Goal: Transaction & Acquisition: Purchase product/service

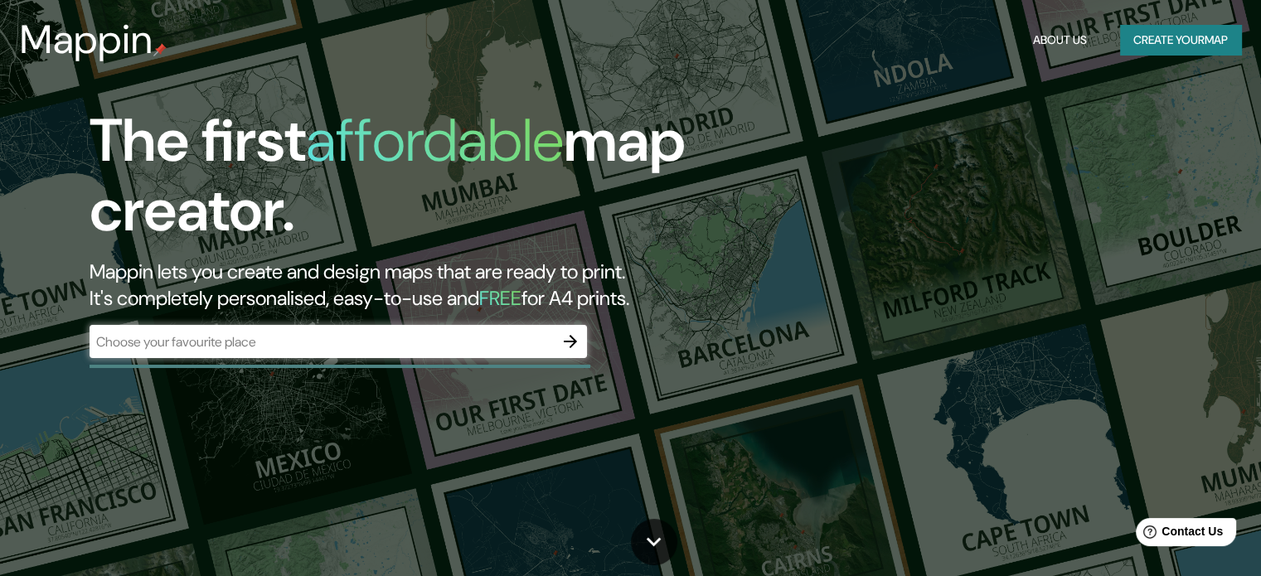
click at [1159, 39] on button "Create your map" at bounding box center [1180, 40] width 121 height 31
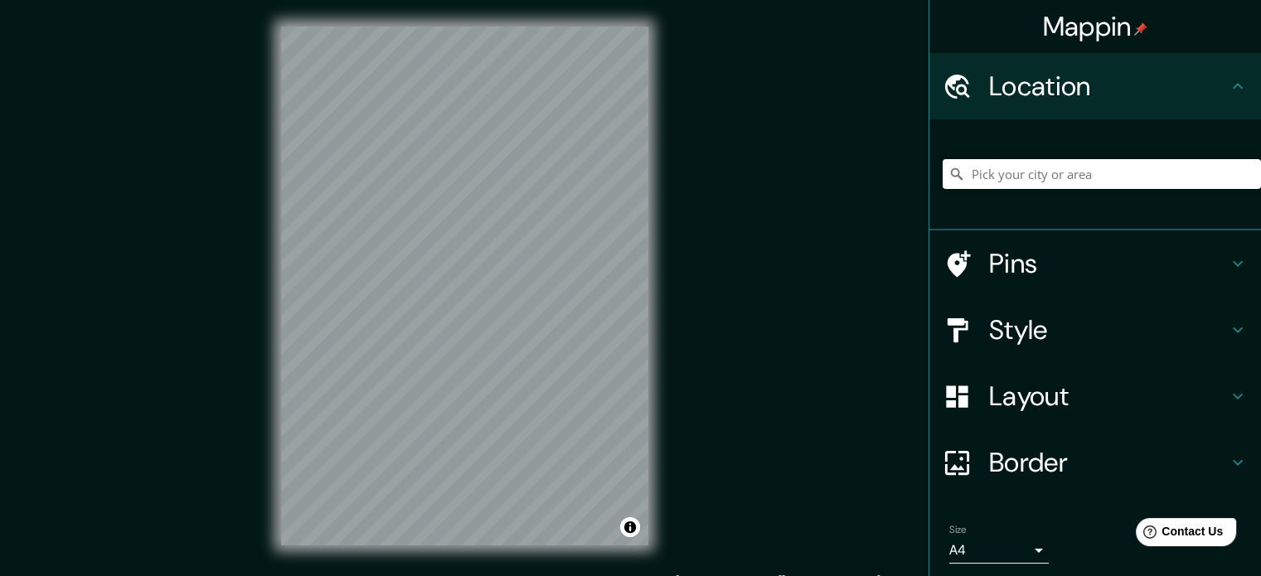
click at [1105, 165] on input "Pick your city or area" at bounding box center [1101, 174] width 318 height 30
click at [649, 366] on div "© Mapbox © OpenStreetMap Improve this map" at bounding box center [464, 286] width 420 height 572
click at [1029, 337] on h4 "Style" at bounding box center [1108, 329] width 239 height 33
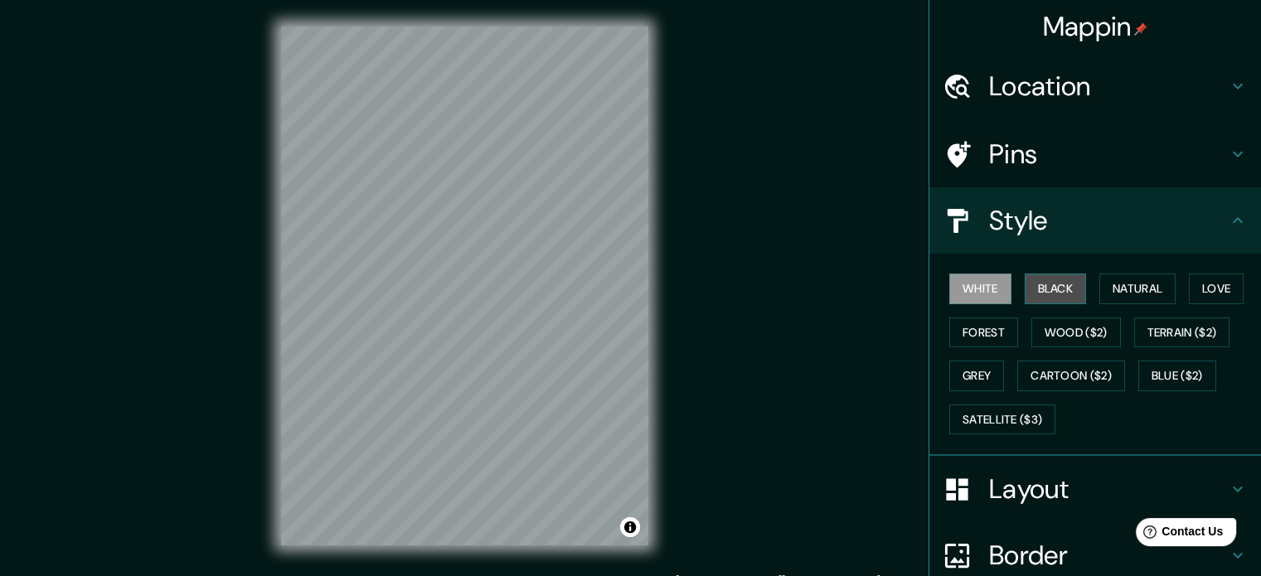
click at [1063, 280] on button "Black" at bounding box center [1056, 289] width 62 height 31
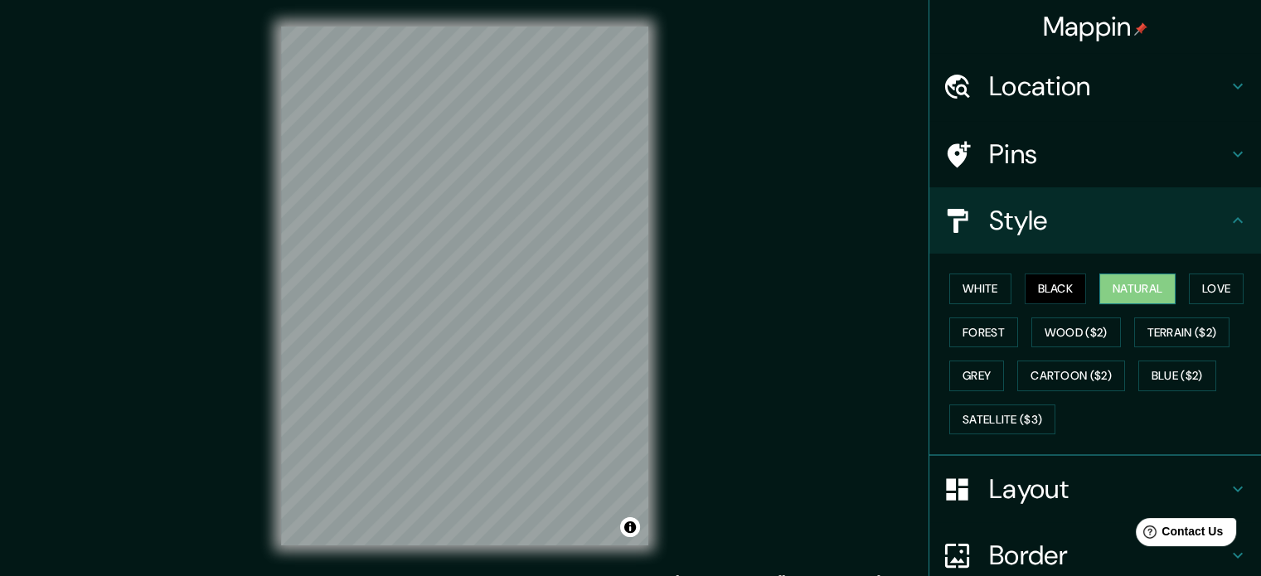
click at [1121, 288] on button "Natural" at bounding box center [1137, 289] width 76 height 31
click at [1164, 331] on button "Terrain ($2)" at bounding box center [1182, 332] width 96 height 31
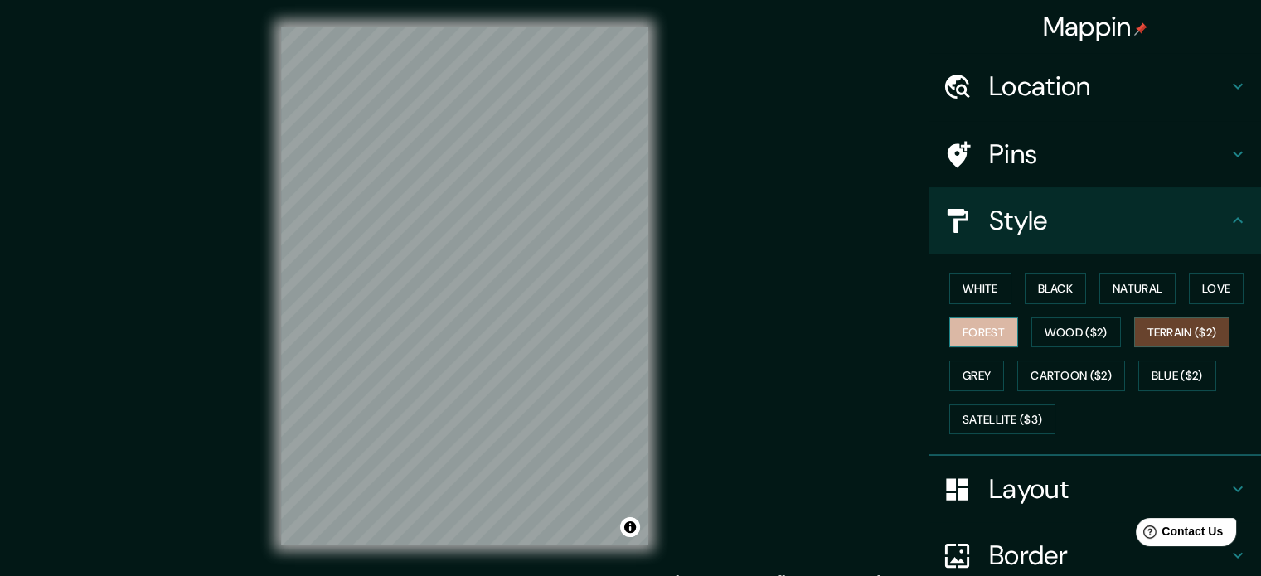
click at [978, 339] on button "Forest" at bounding box center [983, 332] width 69 height 31
click at [1021, 158] on h4 "Pins" at bounding box center [1108, 154] width 239 height 33
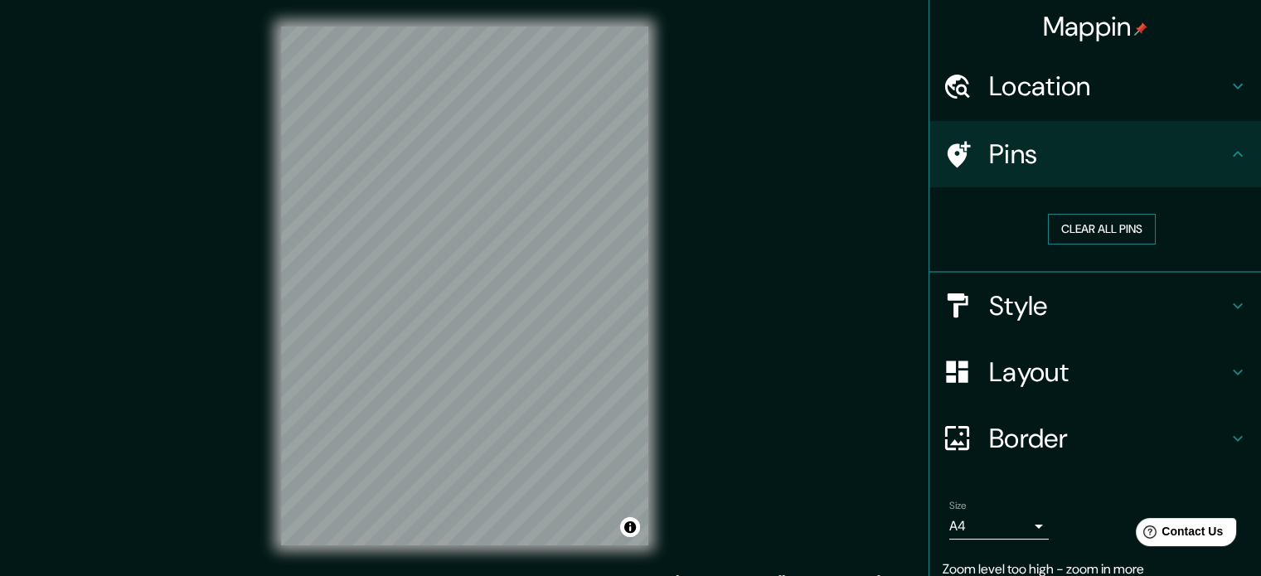
click at [1088, 231] on button "Clear all pins" at bounding box center [1102, 229] width 108 height 31
click at [1071, 89] on h4 "Location" at bounding box center [1108, 86] width 239 height 33
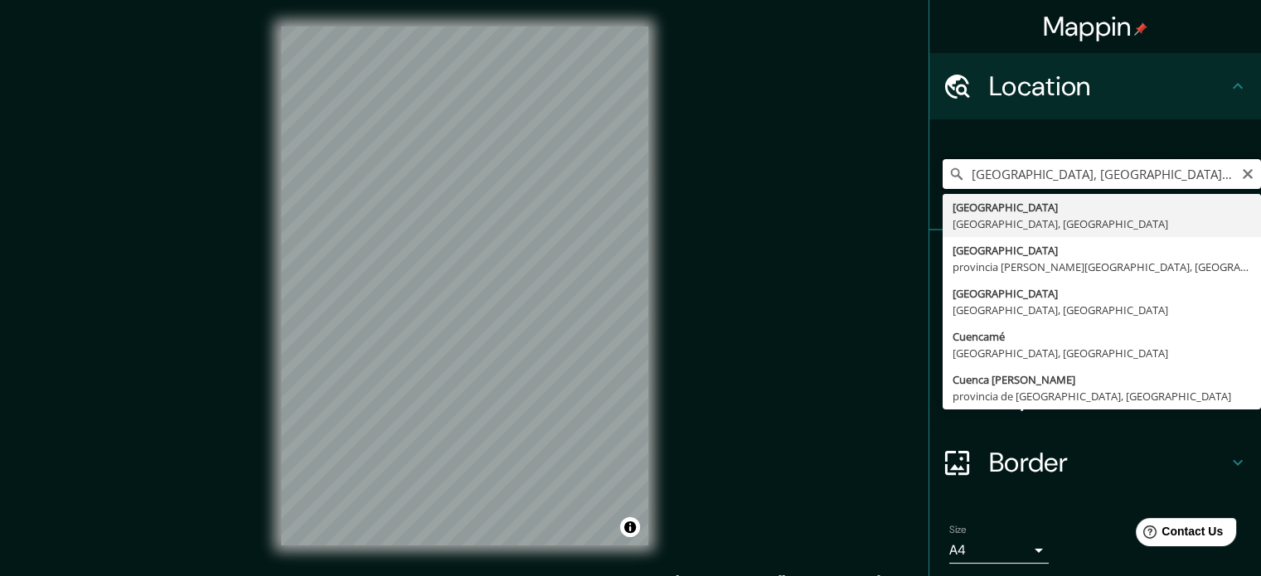
click at [1056, 177] on input "[GEOGRAPHIC_DATA], [GEOGRAPHIC_DATA], [GEOGRAPHIC_DATA]" at bounding box center [1101, 174] width 318 height 30
drag, startPoint x: 1061, startPoint y: 184, endPoint x: 879, endPoint y: 172, distance: 182.0
click at [874, 177] on div "Mappin Location [GEOGRAPHIC_DATA], [GEOGRAPHIC_DATA], [GEOGRAPHIC_DATA] [GEOGRA…" at bounding box center [630, 299] width 1261 height 598
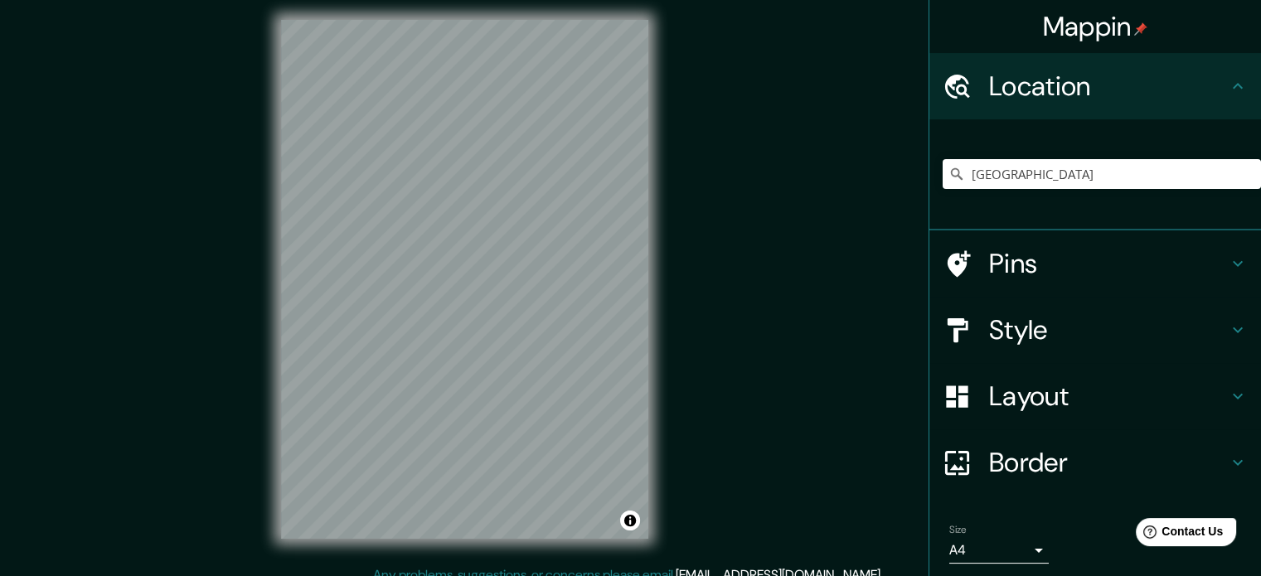
scroll to position [7, 0]
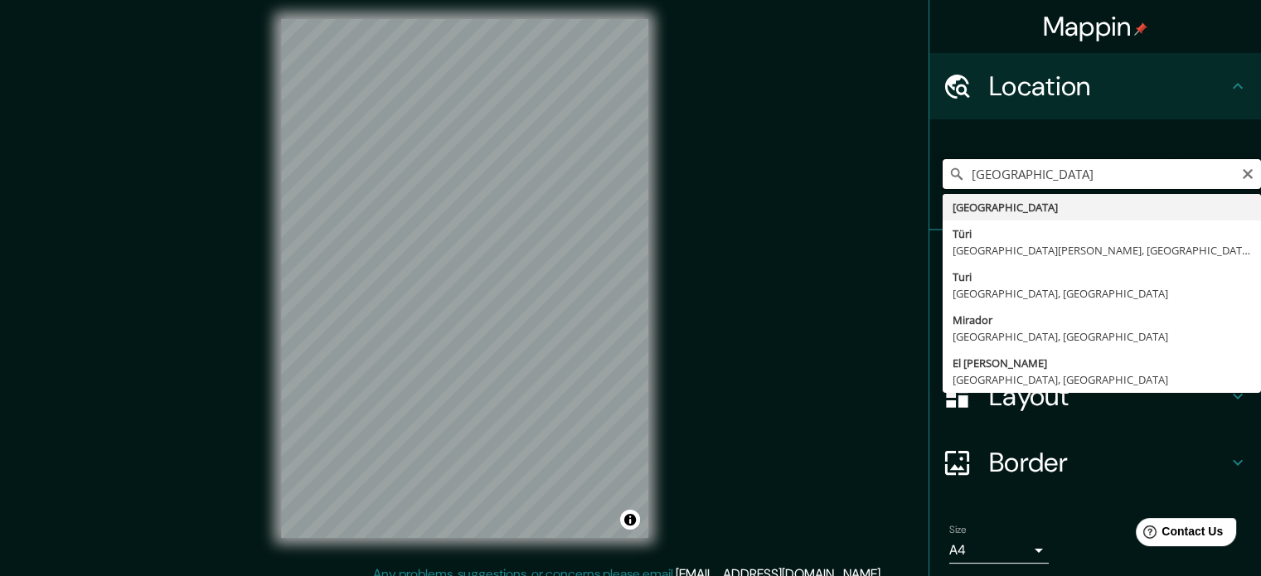
drag, startPoint x: 1026, startPoint y: 186, endPoint x: 883, endPoint y: 165, distance: 144.9
click at [883, 165] on div "Mappin Location [GEOGRAPHIC_DATA] [GEOGRAPHIC_DATA] [GEOGRAPHIC_DATA] [GEOGRAPH…" at bounding box center [630, 292] width 1261 height 598
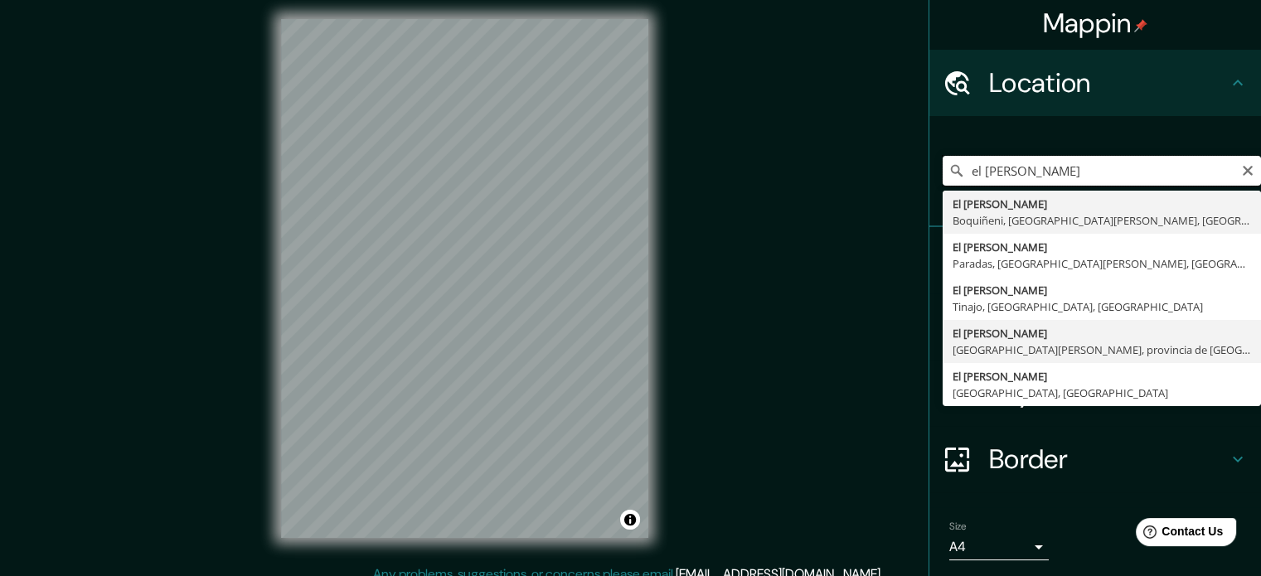
scroll to position [0, 0]
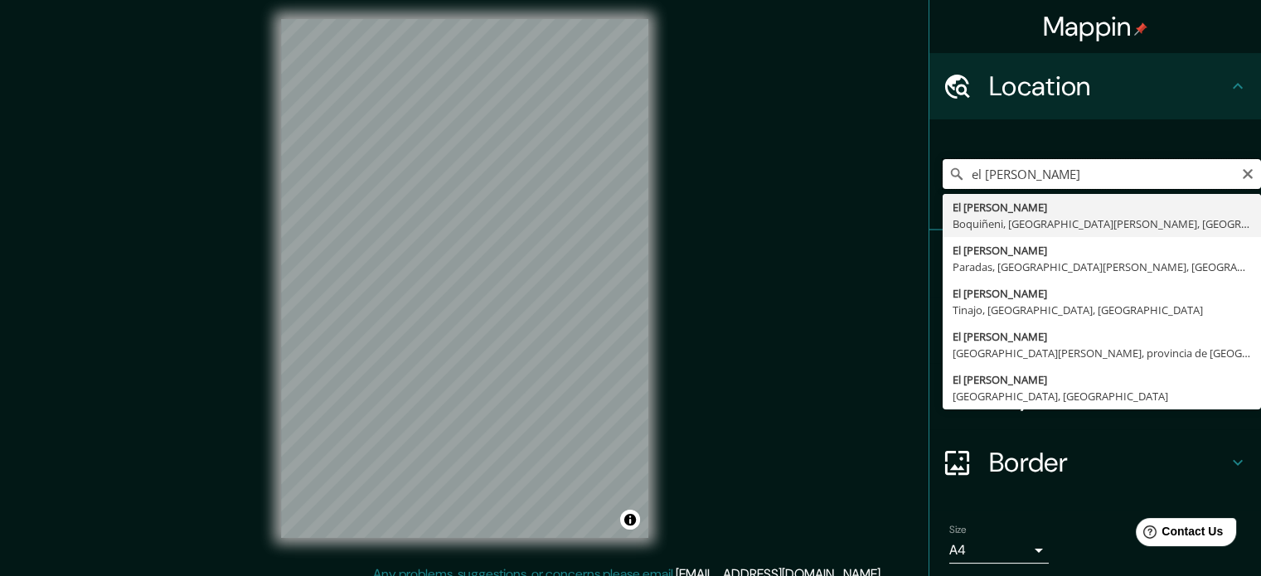
drag, startPoint x: 1022, startPoint y: 172, endPoint x: 921, endPoint y: 175, distance: 101.2
click at [929, 175] on div "el [PERSON_NAME] [GEOGRAPHIC_DATA][PERSON_NAME], [GEOGRAPHIC_DATA][PERSON_NAME]…" at bounding box center [1095, 174] width 332 height 111
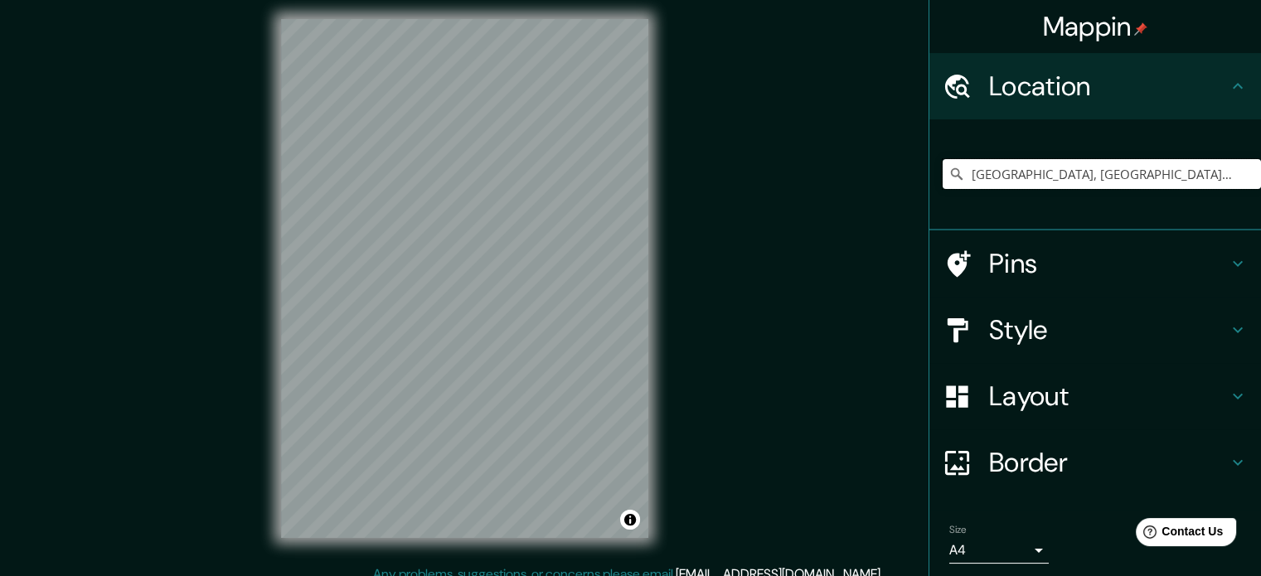
type input "[GEOGRAPHIC_DATA], [GEOGRAPHIC_DATA], [GEOGRAPHIC_DATA]"
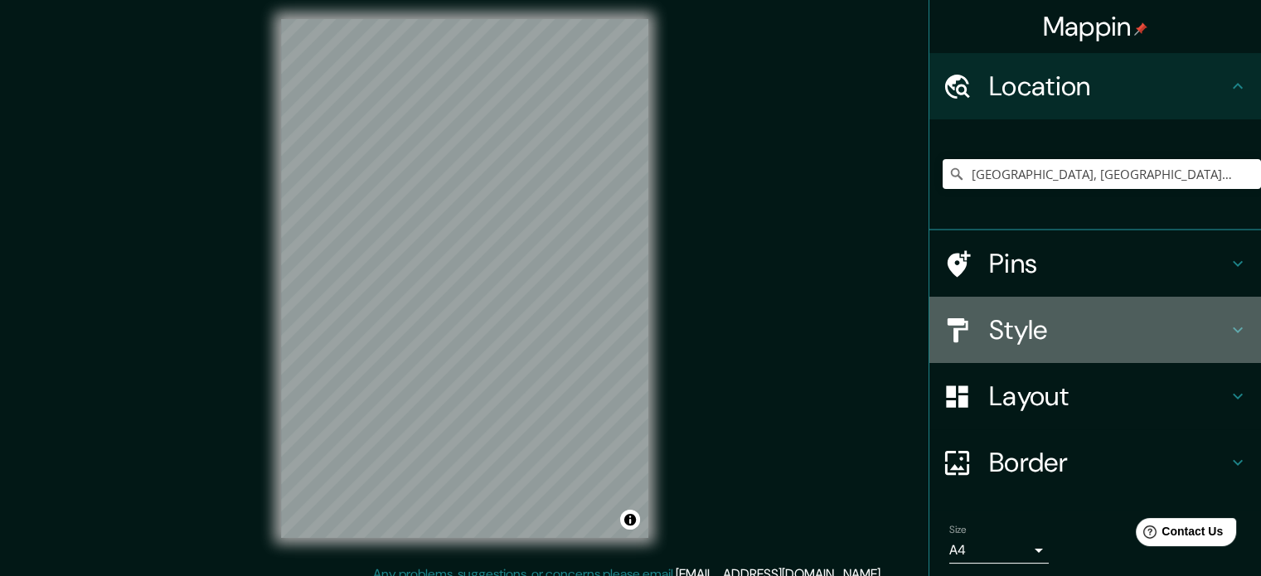
click at [1032, 318] on h4 "Style" at bounding box center [1108, 329] width 239 height 33
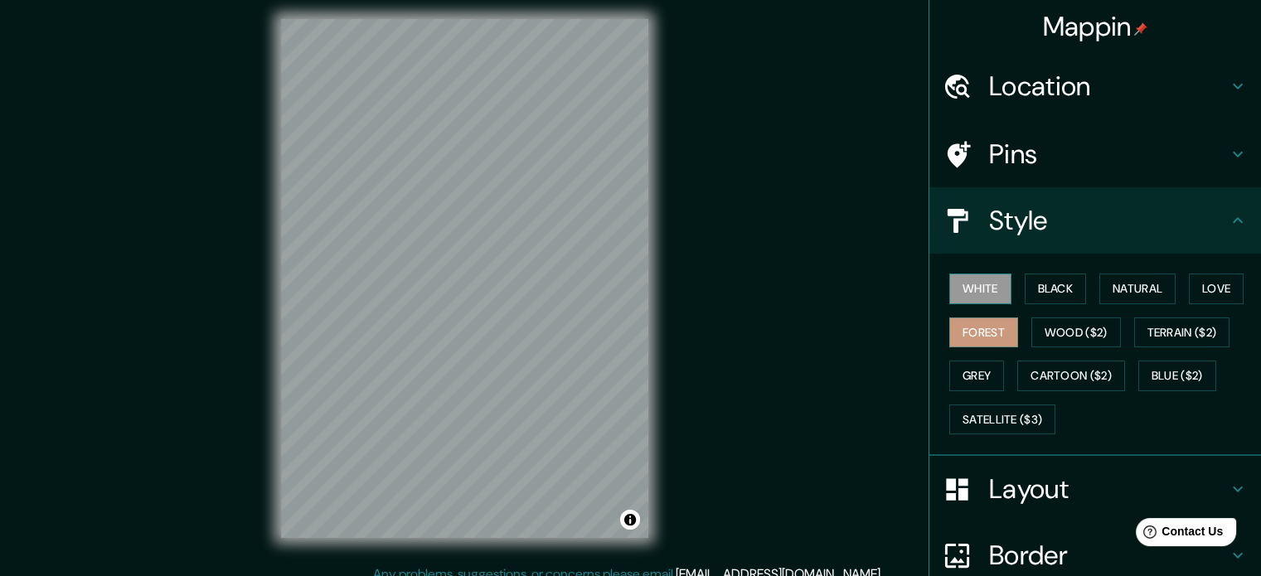
click at [980, 288] on button "White" at bounding box center [980, 289] width 62 height 31
click at [1024, 490] on h4 "Layout" at bounding box center [1108, 488] width 239 height 33
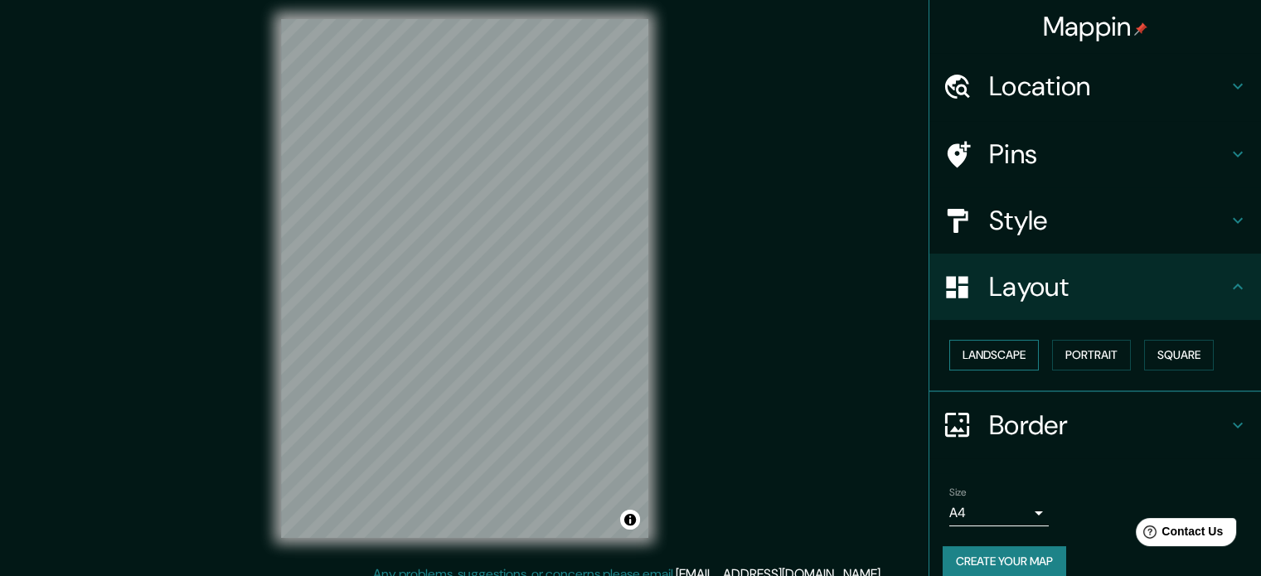
click at [1005, 358] on button "Landscape" at bounding box center [994, 355] width 90 height 31
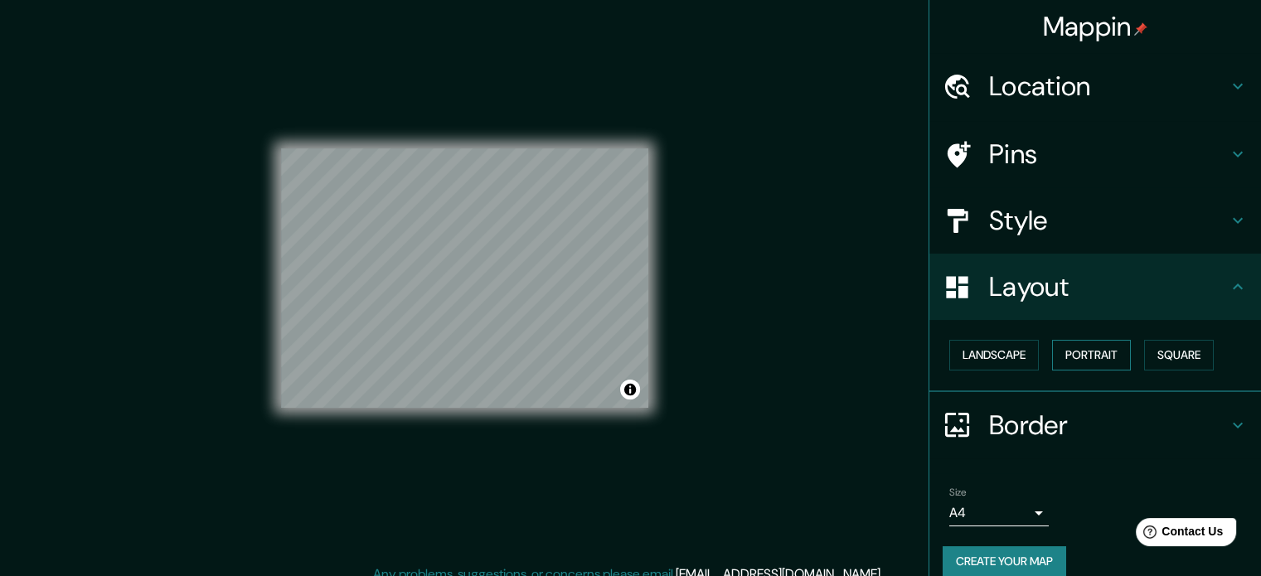
click at [1114, 360] on button "Portrait" at bounding box center [1091, 355] width 79 height 31
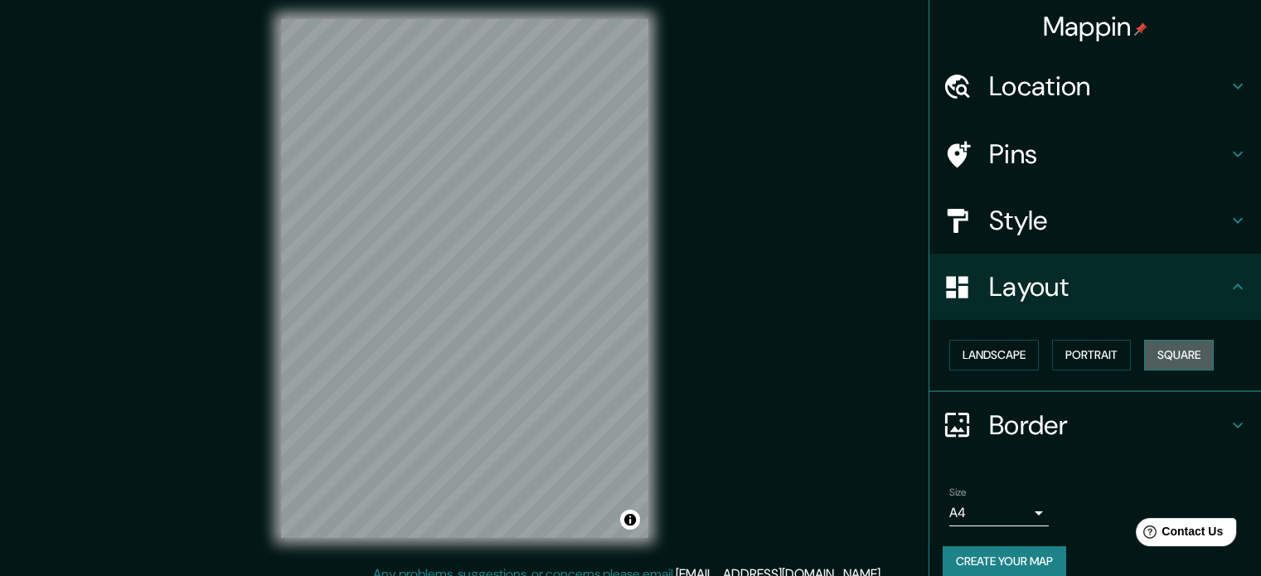
click at [1172, 357] on button "Square" at bounding box center [1179, 355] width 70 height 31
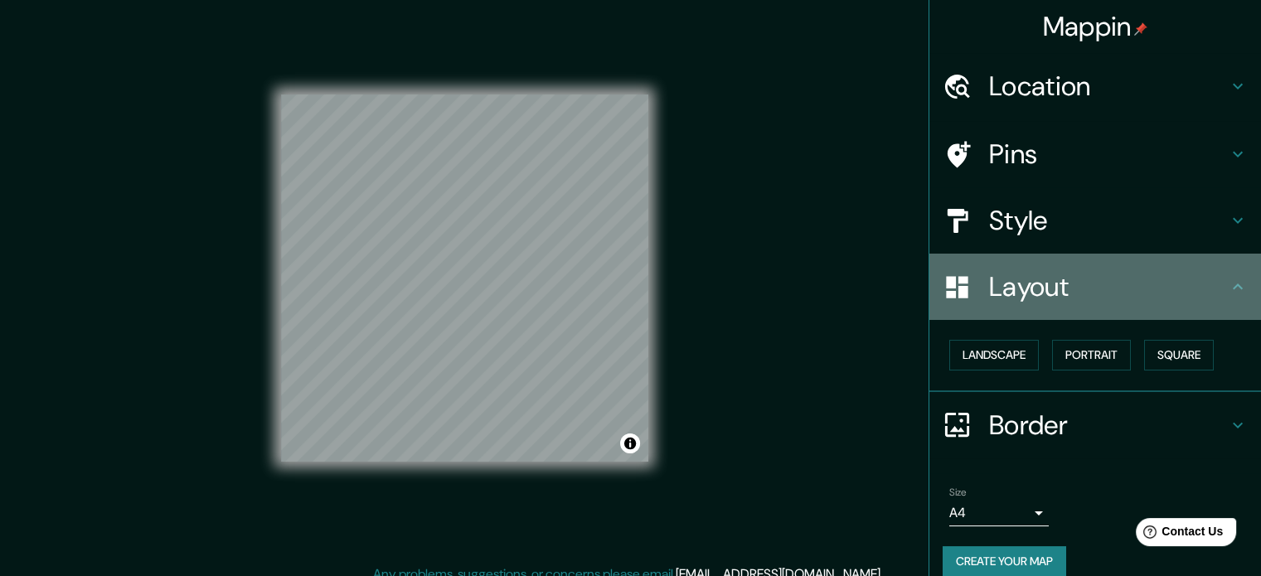
click at [961, 296] on div at bounding box center [965, 287] width 46 height 29
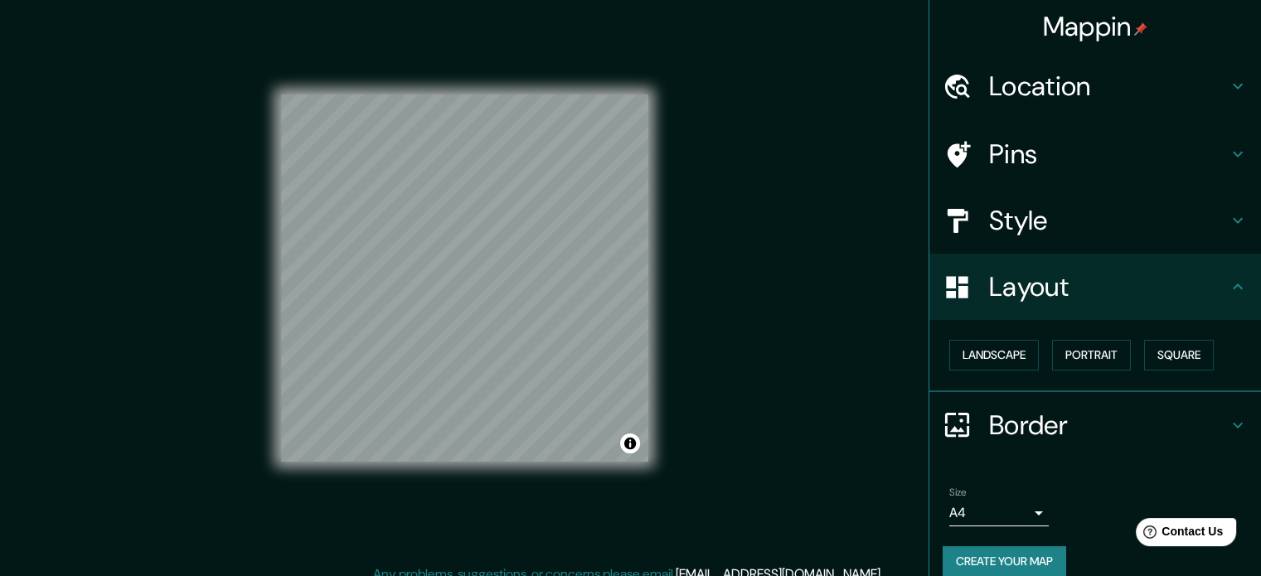
click at [1015, 409] on h4 "Border" at bounding box center [1108, 425] width 239 height 33
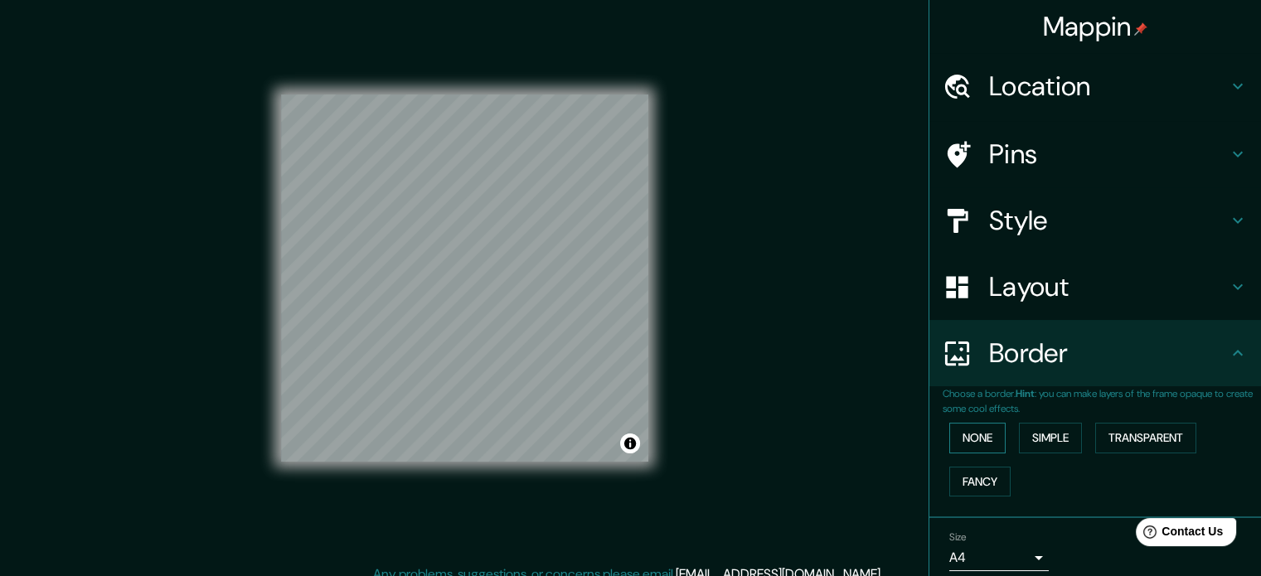
click at [971, 433] on button "None" at bounding box center [977, 438] width 56 height 31
click at [787, 388] on div "Mappin Location [GEOGRAPHIC_DATA], [GEOGRAPHIC_DATA], [GEOGRAPHIC_DATA] [GEOGRA…" at bounding box center [630, 292] width 1261 height 598
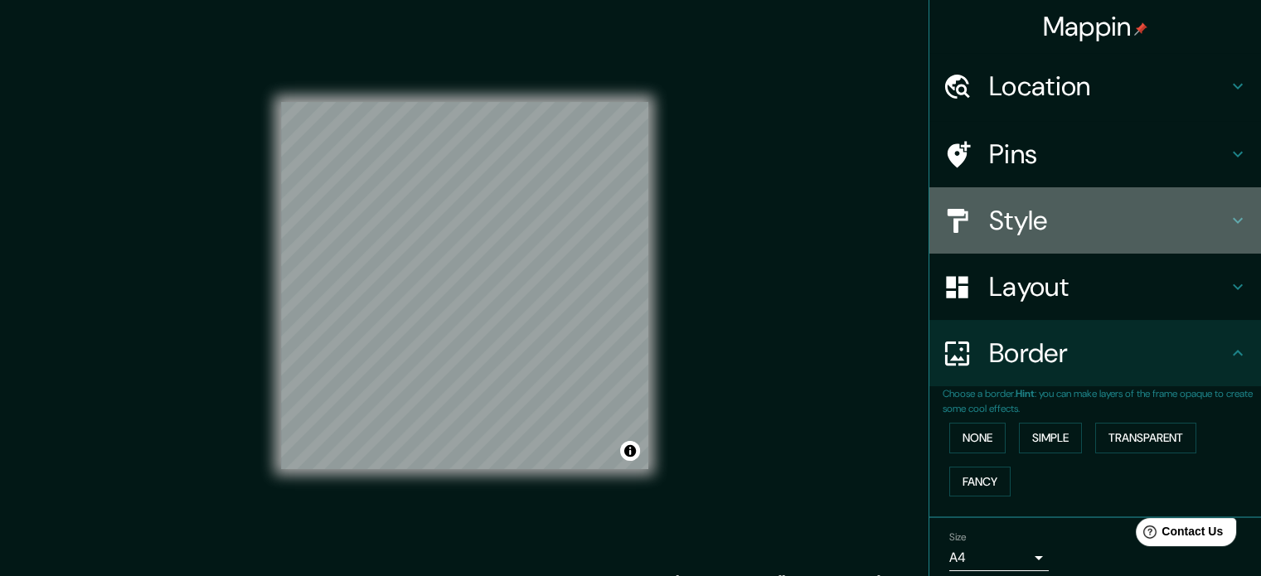
click at [1049, 228] on h4 "Style" at bounding box center [1108, 220] width 239 height 33
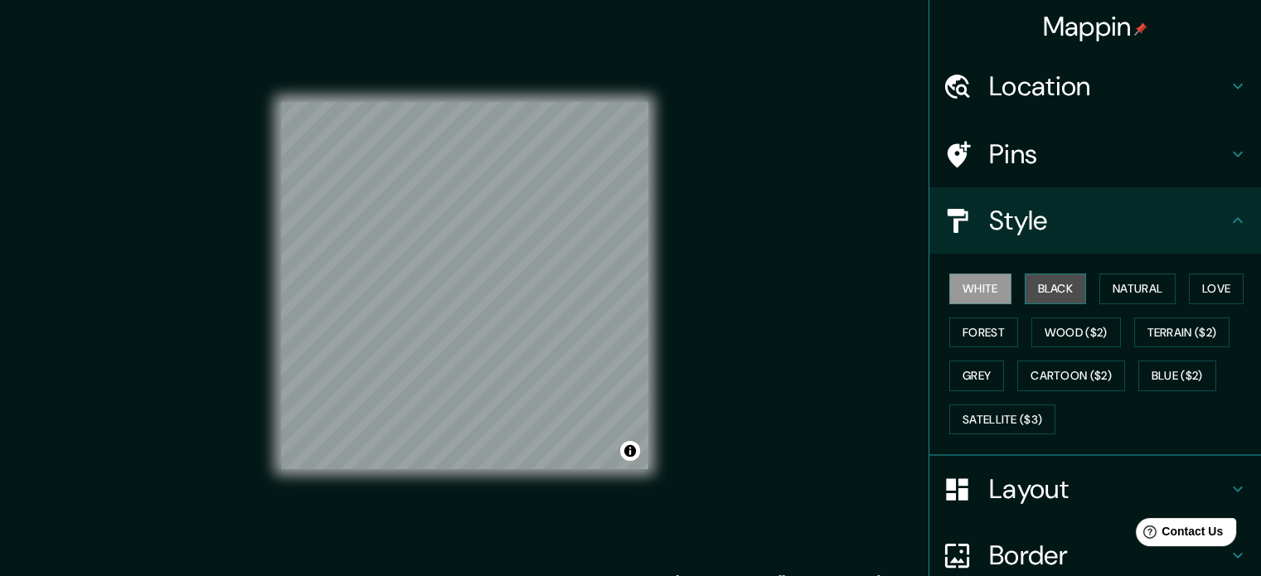
click at [1040, 290] on button "Black" at bounding box center [1056, 289] width 62 height 31
click at [990, 293] on button "White" at bounding box center [980, 289] width 62 height 31
click at [1147, 303] on button "Natural" at bounding box center [1137, 289] width 76 height 31
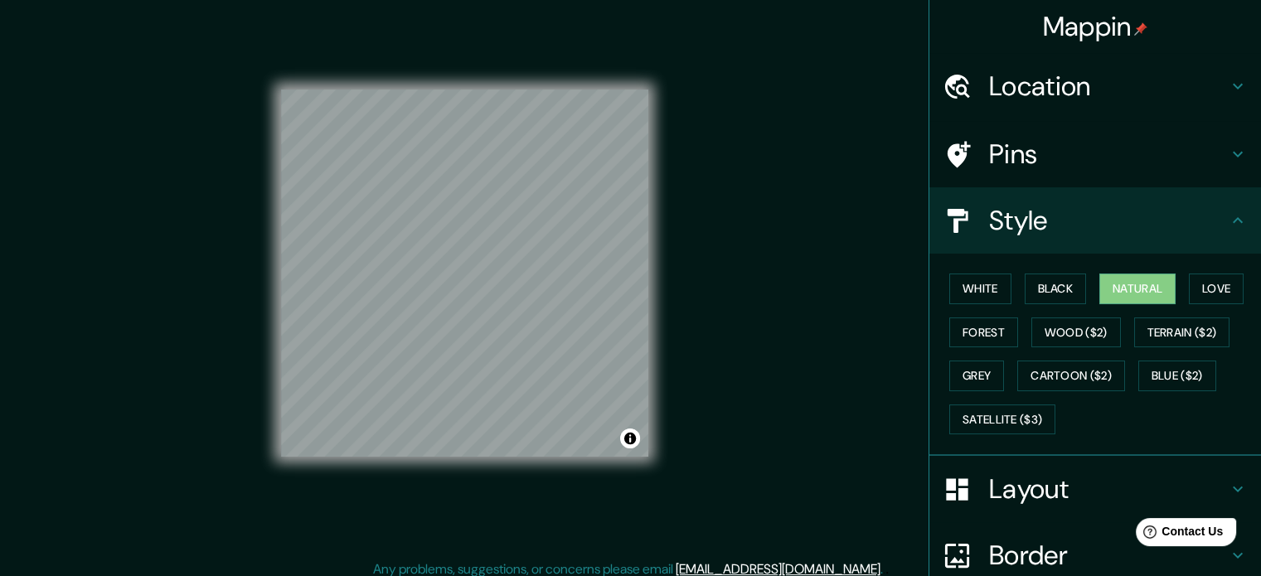
scroll to position [22, 0]
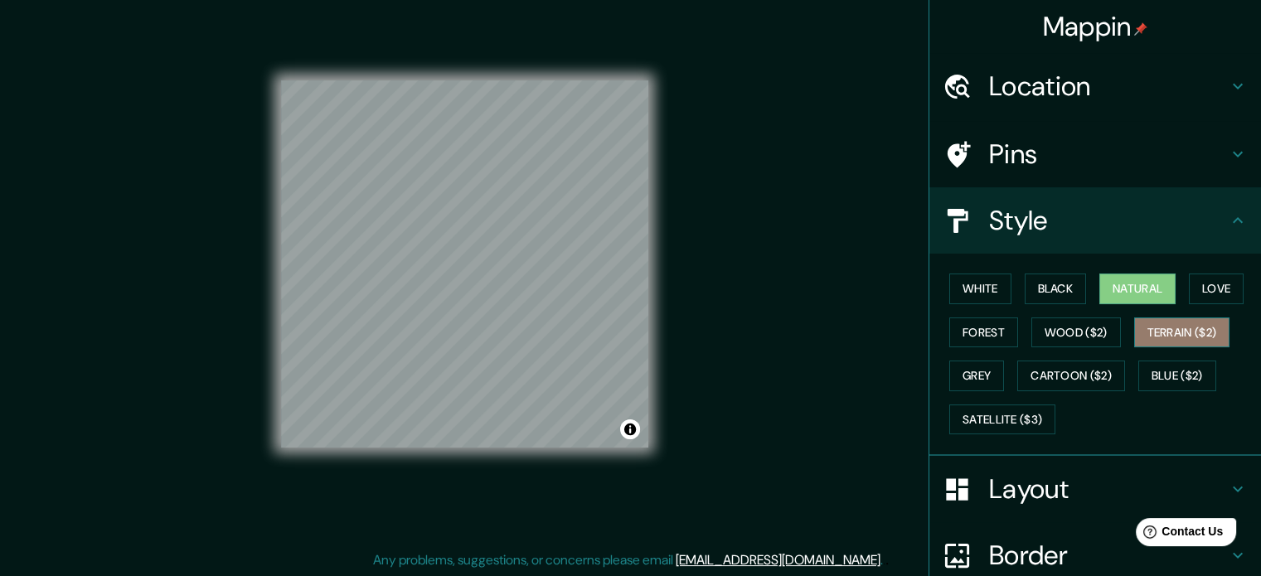
click at [1160, 334] on button "Terrain ($2)" at bounding box center [1182, 332] width 96 height 31
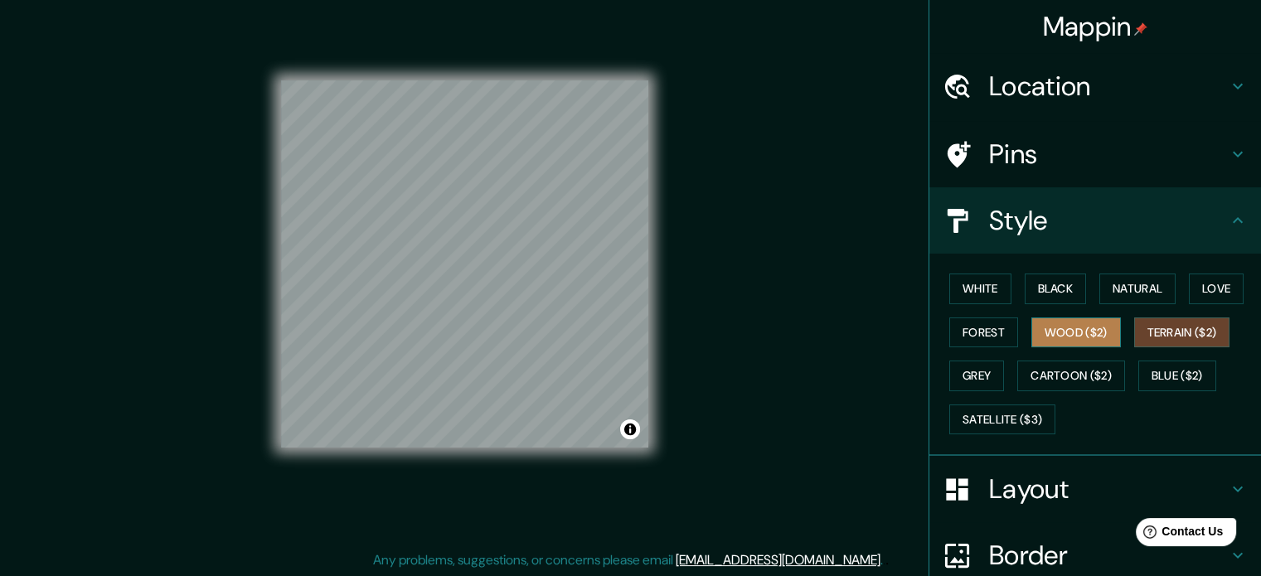
click at [1080, 334] on button "Wood ($2)" at bounding box center [1076, 332] width 90 height 31
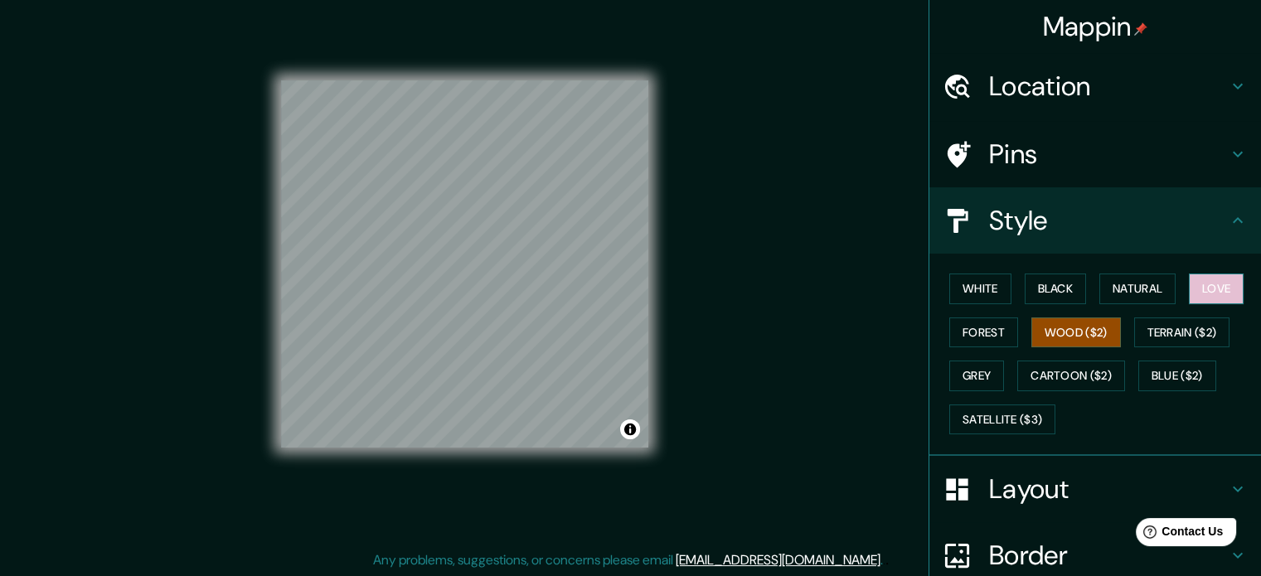
click at [1199, 279] on button "Love" at bounding box center [1216, 289] width 55 height 31
click at [976, 327] on button "Forest" at bounding box center [983, 332] width 69 height 31
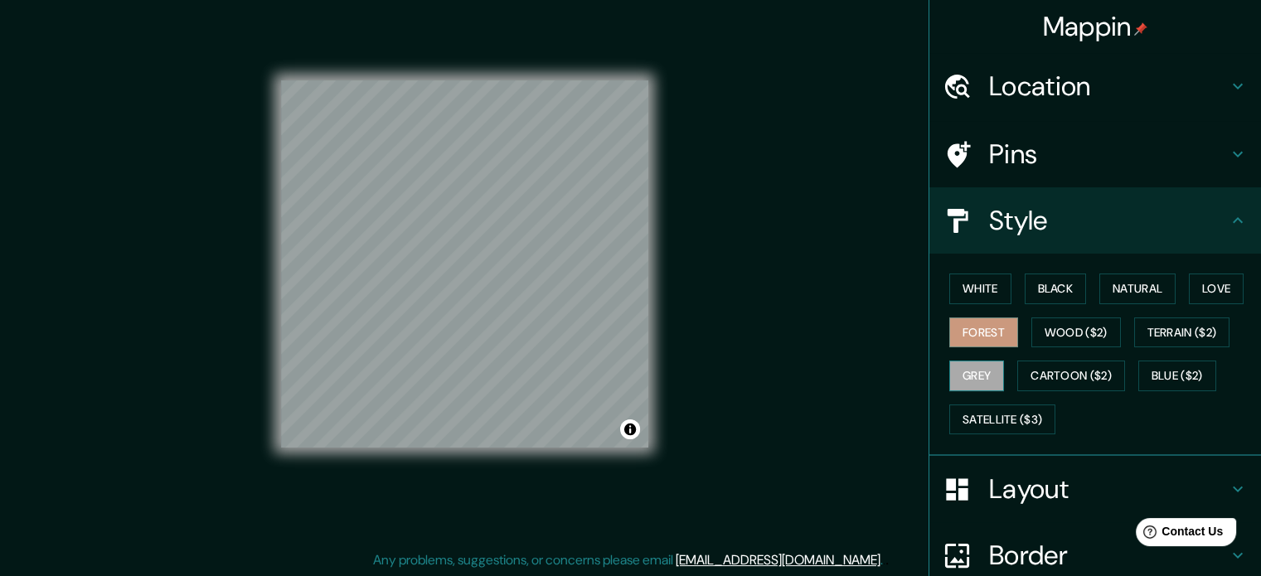
click at [960, 377] on button "Grey" at bounding box center [976, 376] width 55 height 31
click at [991, 415] on button "Satellite ($3)" at bounding box center [1002, 420] width 106 height 31
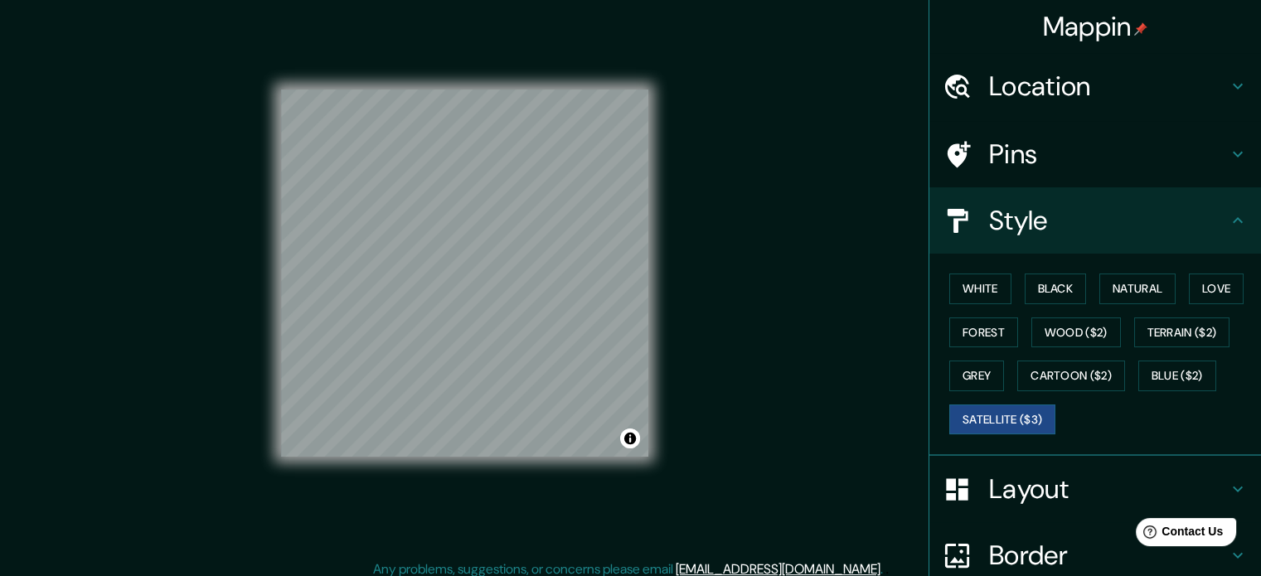
scroll to position [12, 0]
click at [1029, 375] on button "Cartoon ($2)" at bounding box center [1071, 376] width 108 height 31
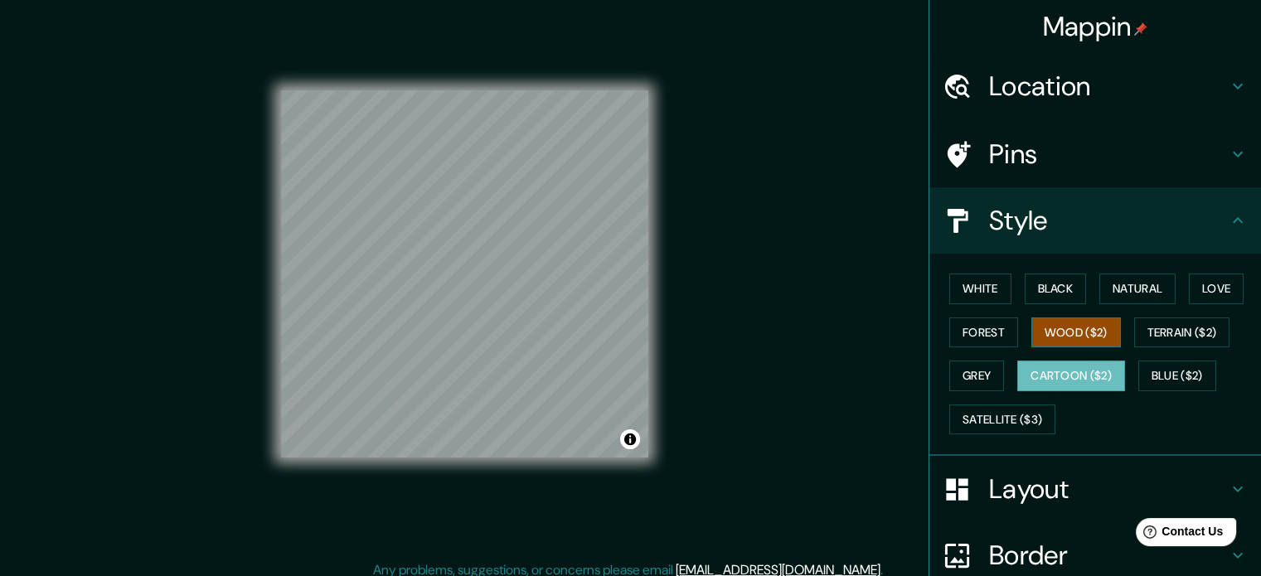
click at [1092, 333] on button "Wood ($2)" at bounding box center [1076, 332] width 90 height 31
click at [1132, 297] on button "Natural" at bounding box center [1137, 289] width 76 height 31
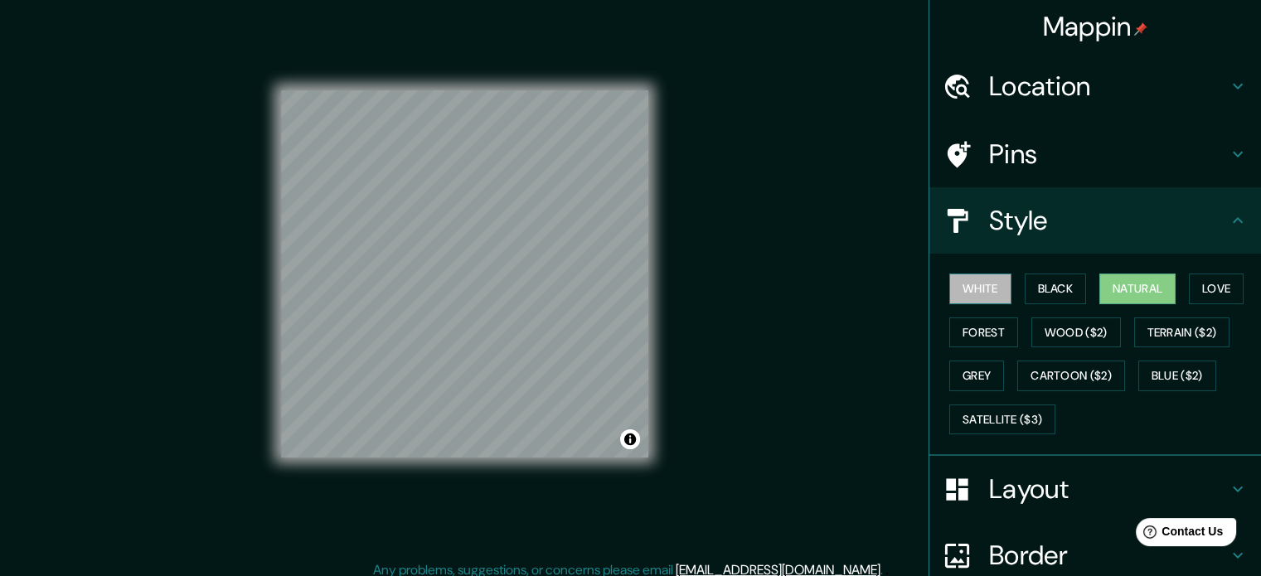
click at [981, 288] on button "White" at bounding box center [980, 289] width 62 height 31
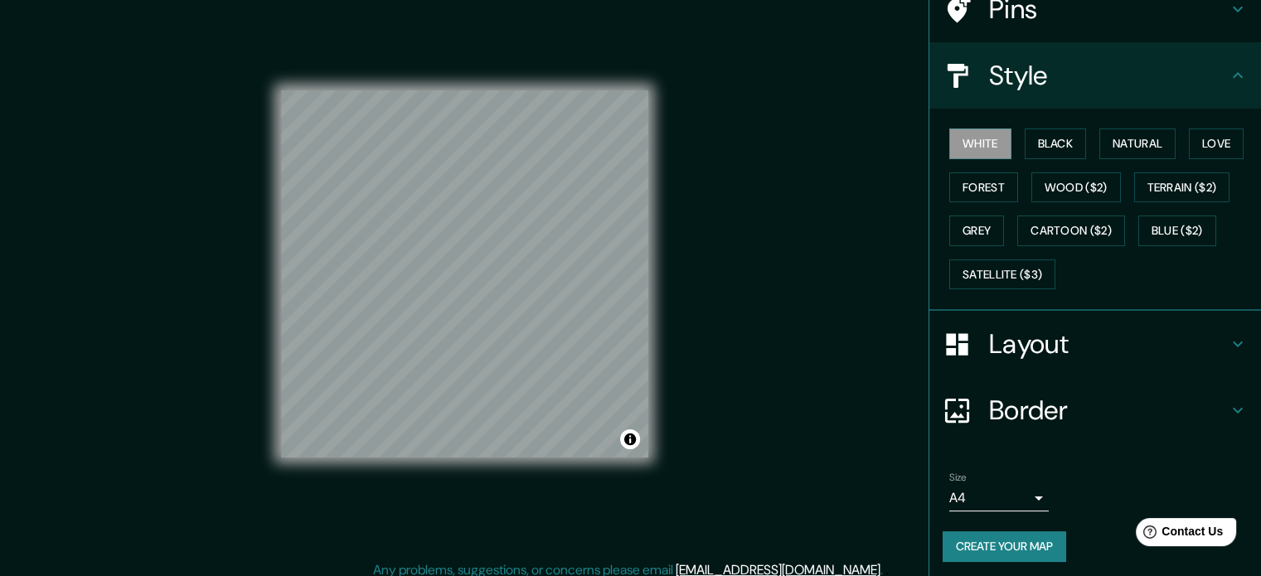
scroll to position [148, 0]
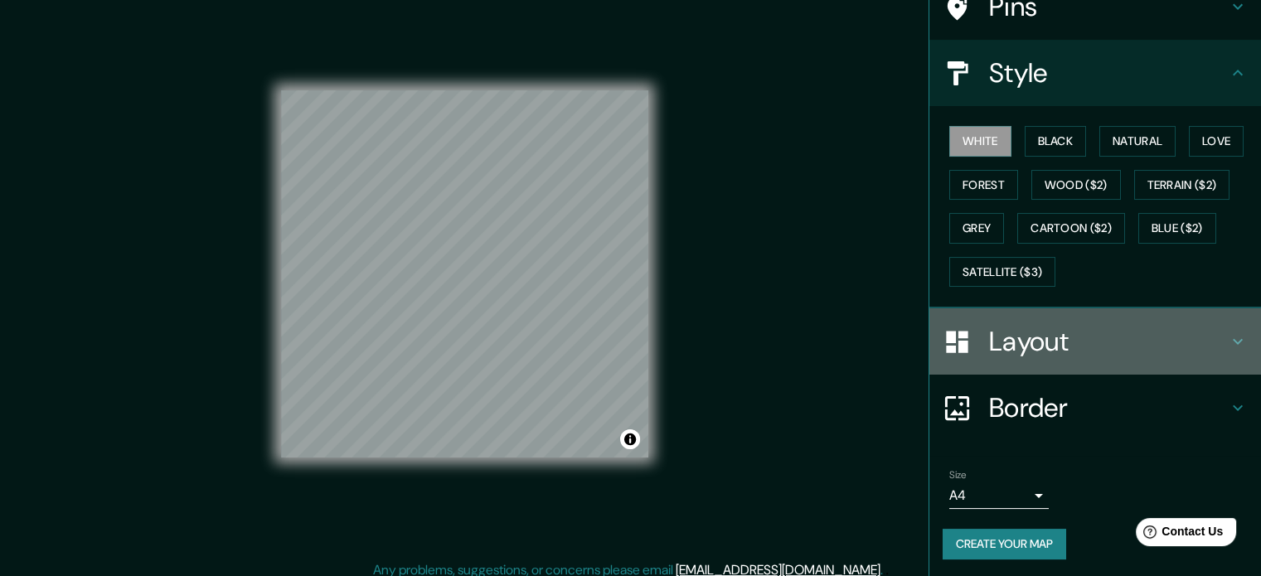
click at [1061, 354] on h4 "Layout" at bounding box center [1108, 341] width 239 height 33
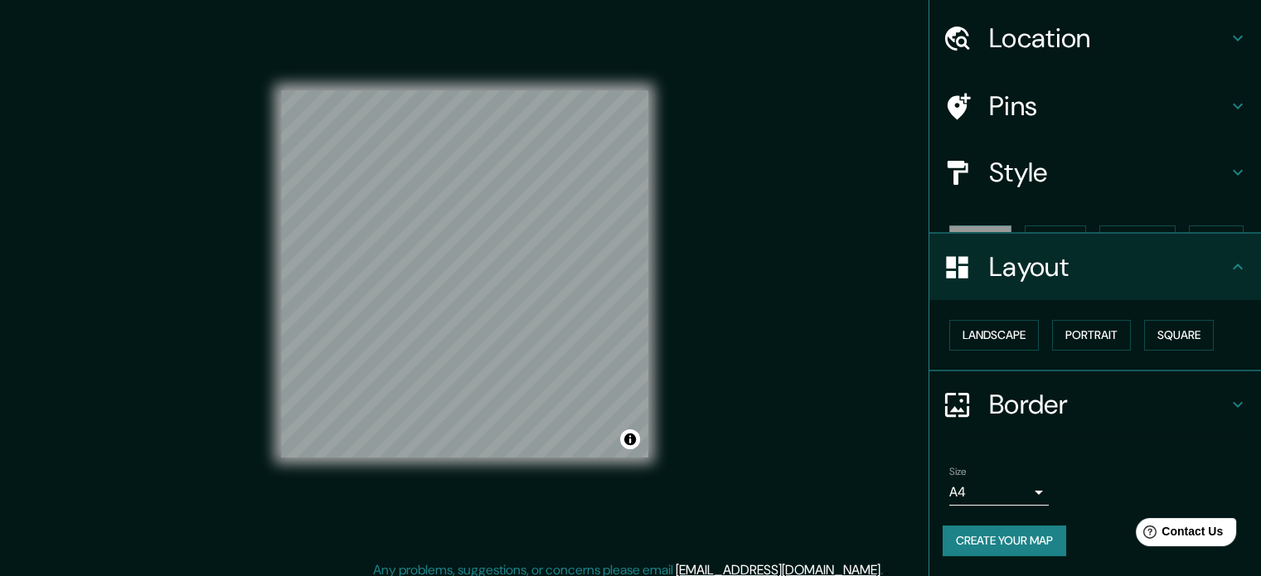
scroll to position [18, 0]
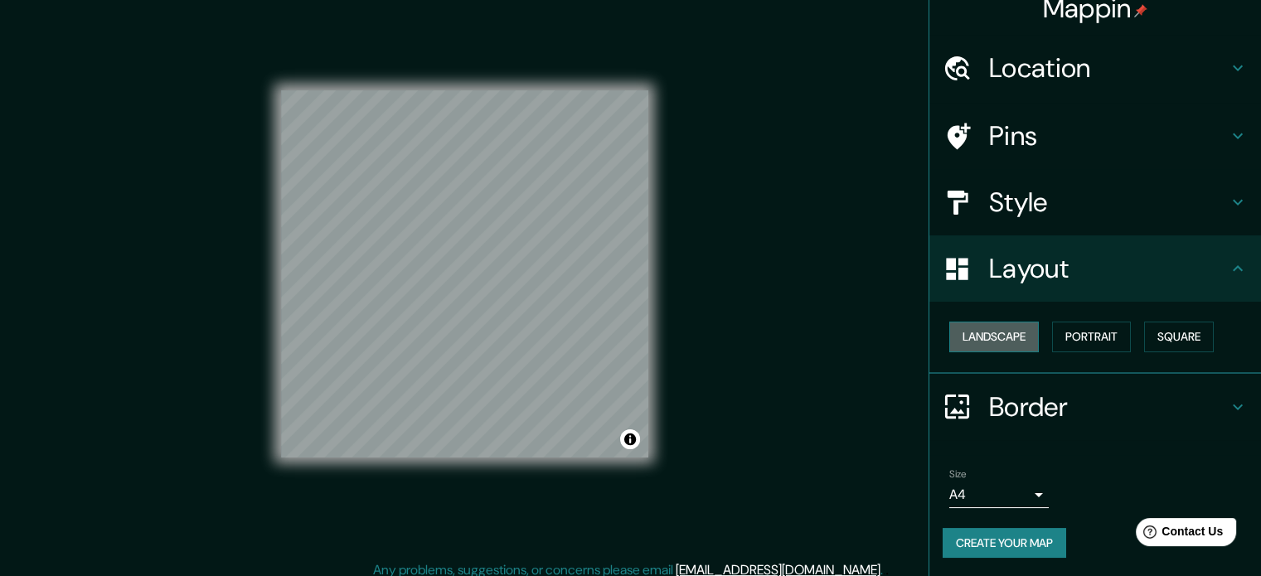
click at [991, 324] on button "Landscape" at bounding box center [994, 337] width 90 height 31
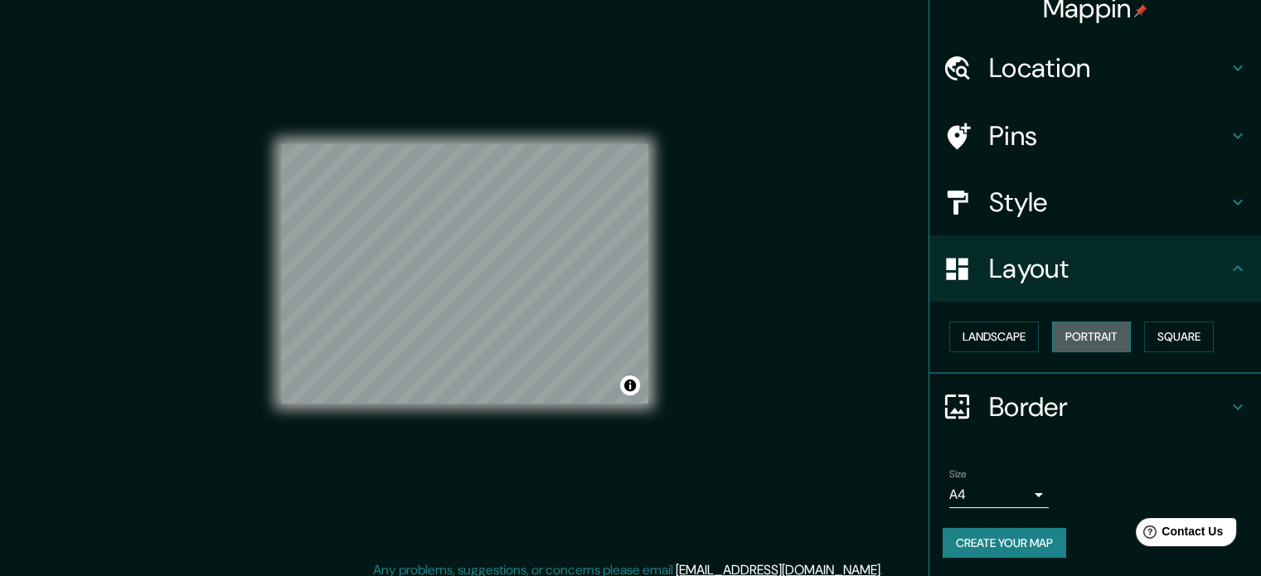
click at [1052, 341] on button "Portrait" at bounding box center [1091, 337] width 79 height 31
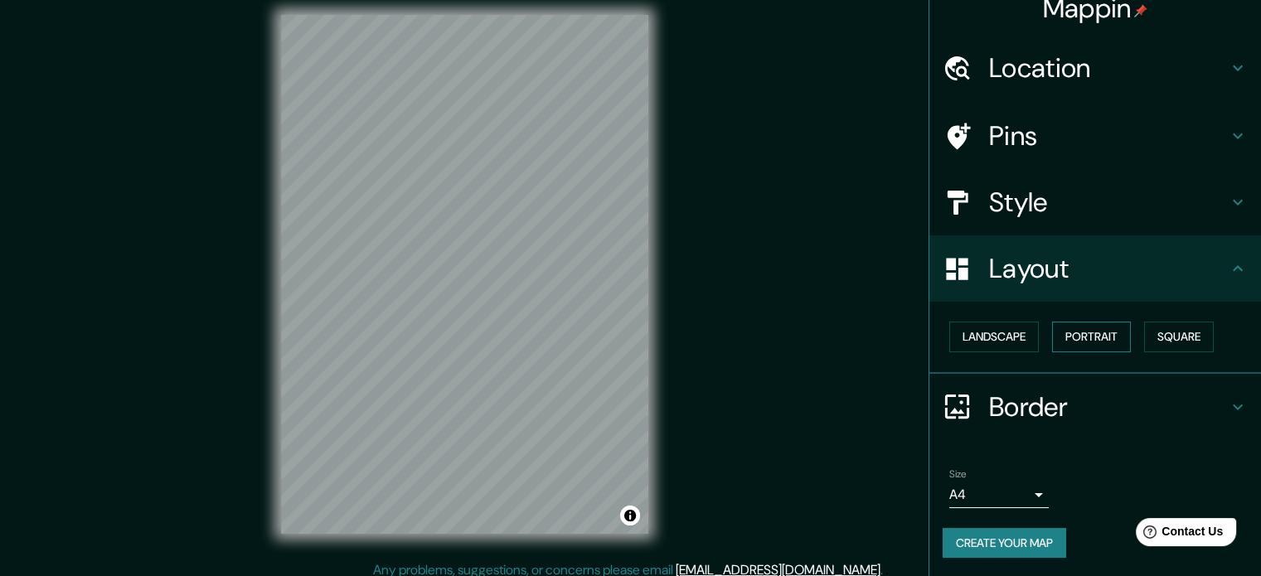
click at [1114, 341] on button "Portrait" at bounding box center [1091, 337] width 79 height 31
click at [1155, 342] on button "Square" at bounding box center [1179, 337] width 70 height 31
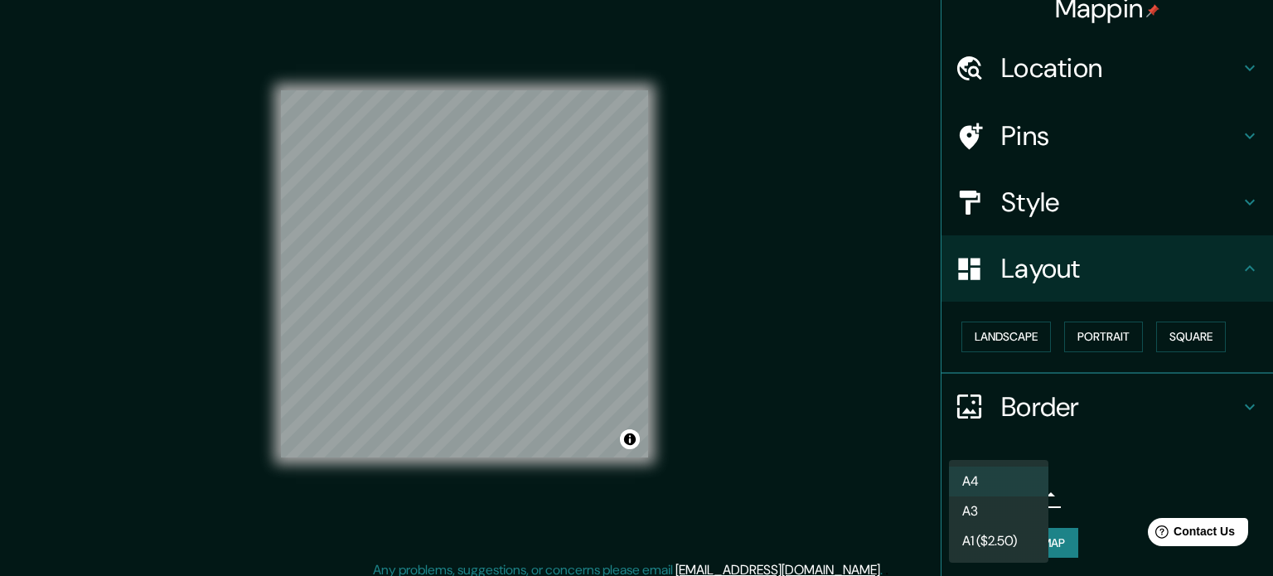
click at [1026, 490] on body "Mappin Location [GEOGRAPHIC_DATA], [GEOGRAPHIC_DATA], [GEOGRAPHIC_DATA] [GEOGRA…" at bounding box center [636, 276] width 1273 height 576
click at [1093, 468] on div at bounding box center [636, 288] width 1273 height 576
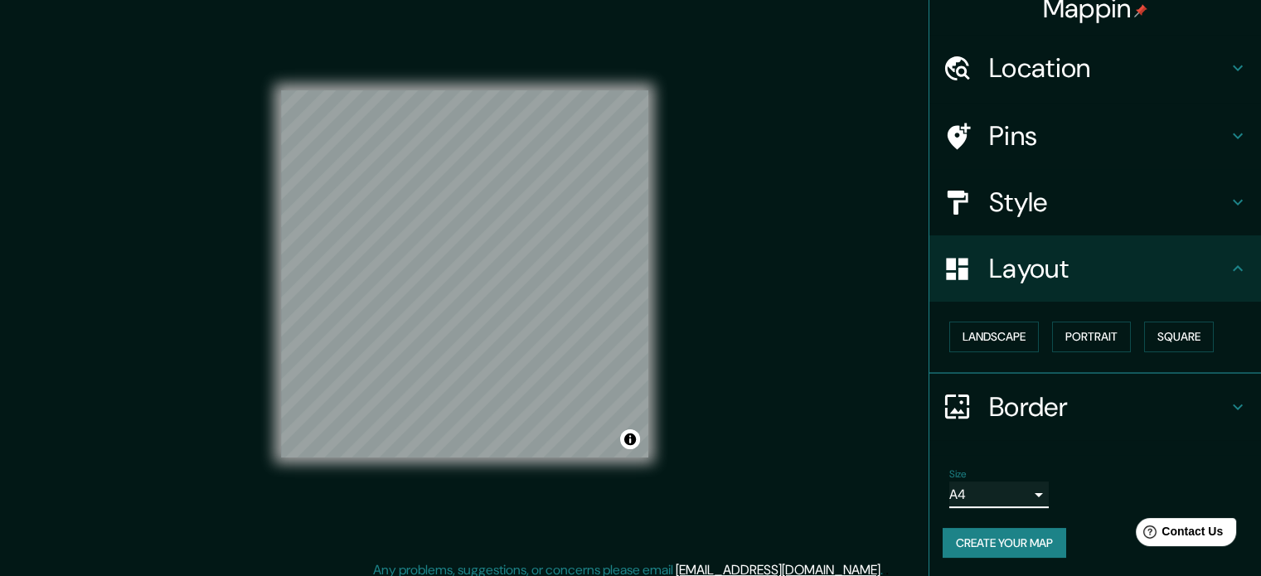
scroll to position [22, 0]
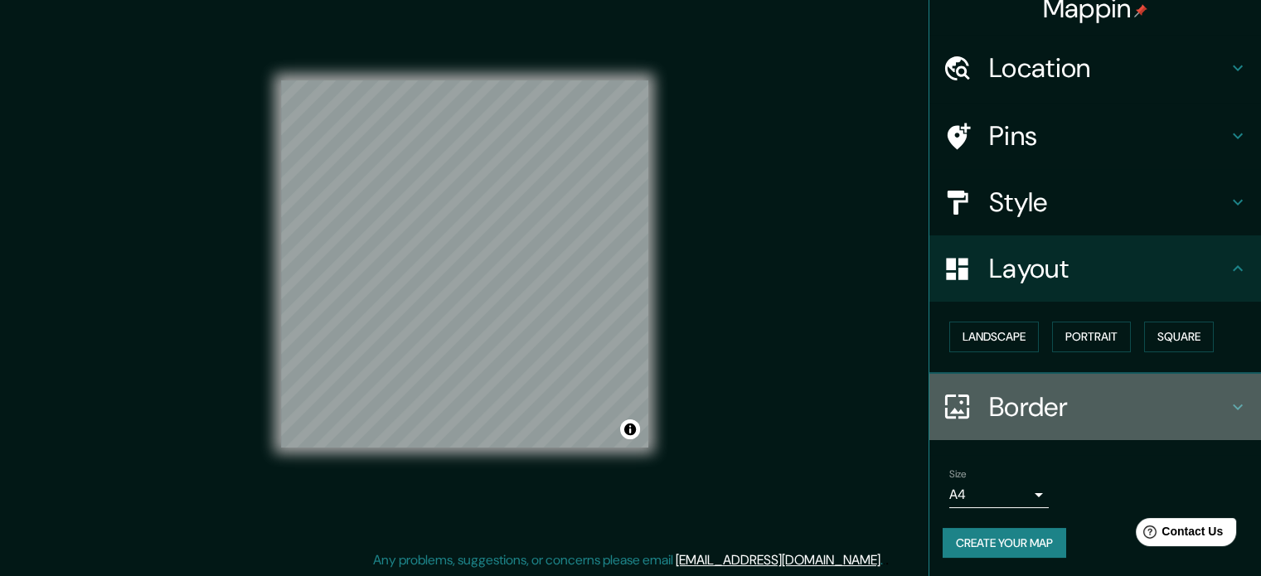
click at [1070, 397] on h4 "Border" at bounding box center [1108, 406] width 239 height 33
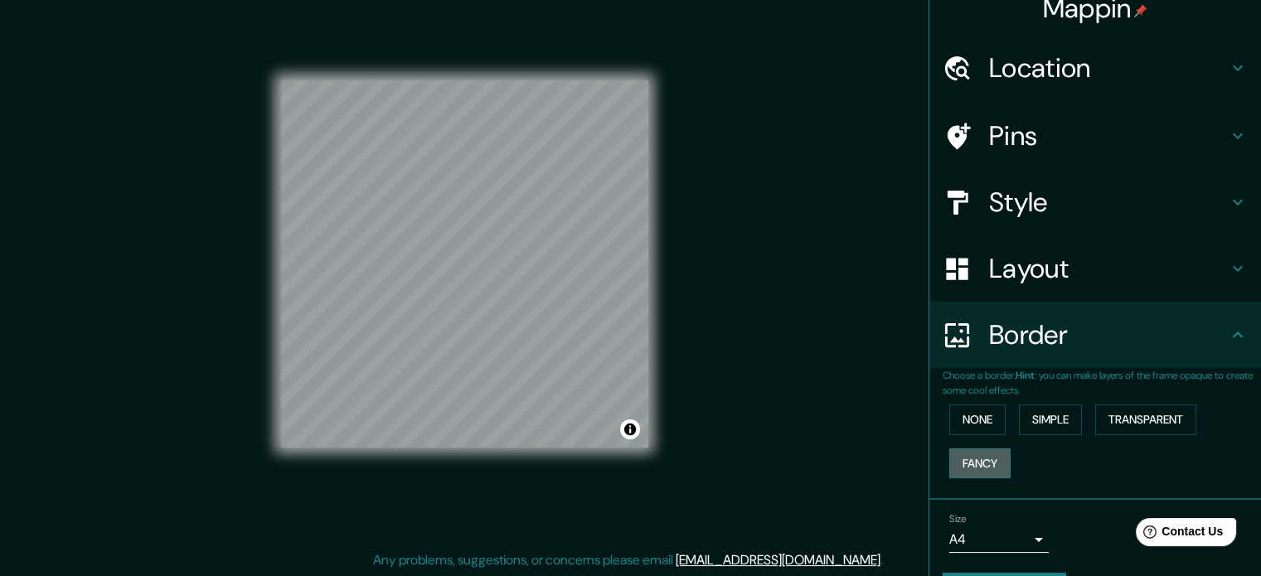
click at [966, 459] on button "Fancy" at bounding box center [979, 463] width 61 height 31
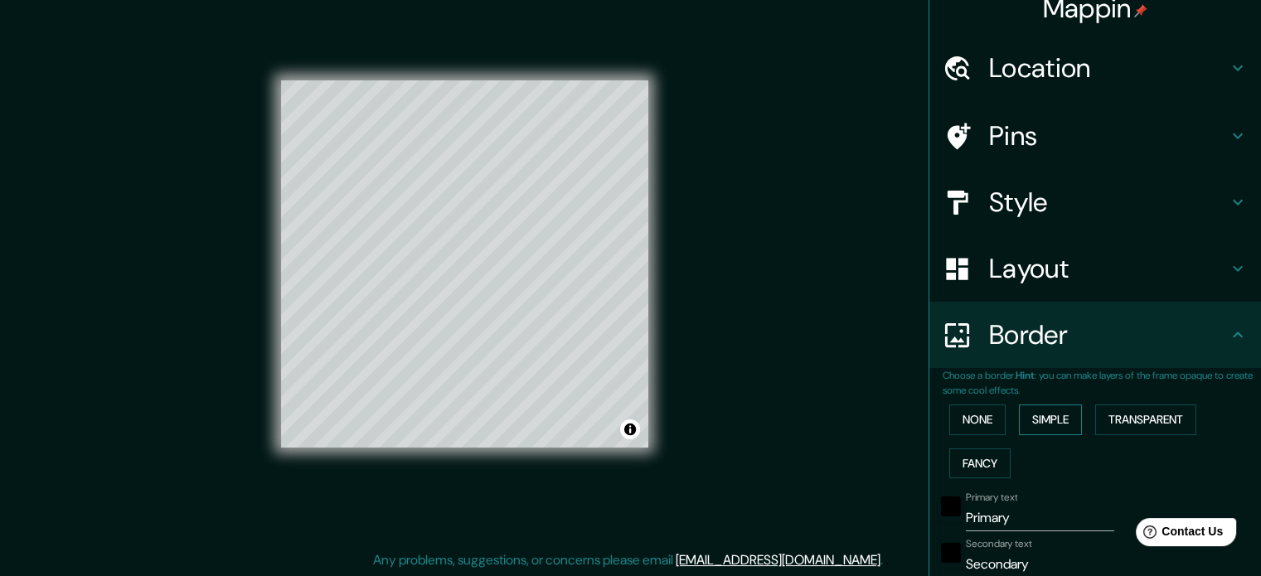
click at [1038, 423] on button "Simple" at bounding box center [1050, 420] width 63 height 31
click at [1140, 416] on button "Transparent" at bounding box center [1145, 420] width 101 height 31
click at [988, 427] on button "None" at bounding box center [977, 420] width 56 height 31
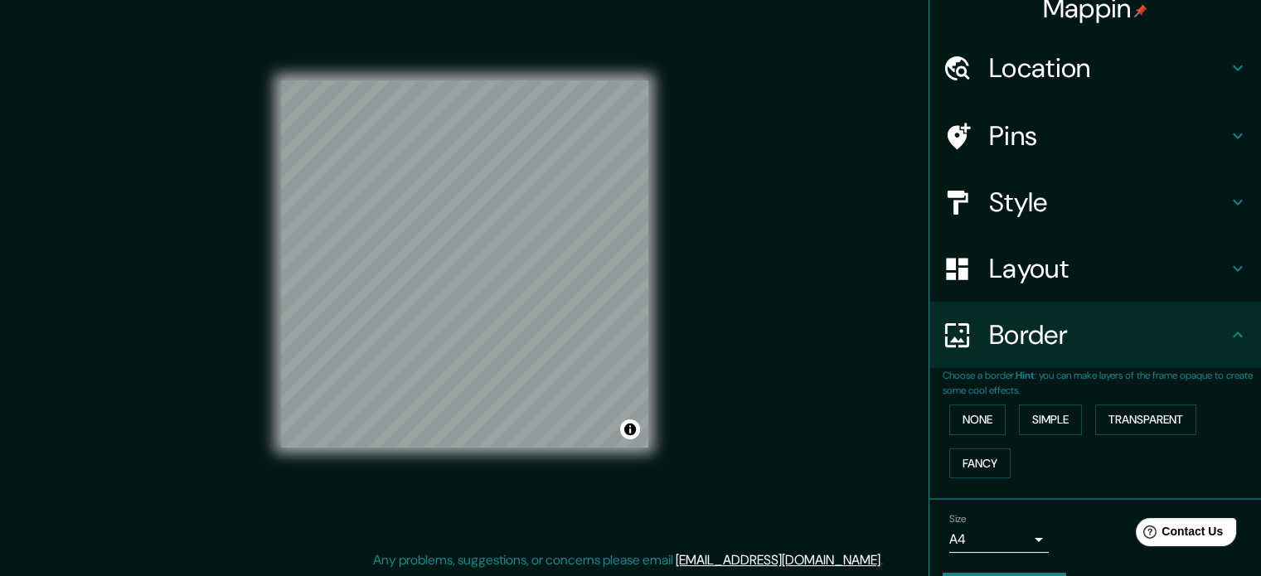
click at [949, 405] on button "None" at bounding box center [977, 420] width 56 height 31
